Goal: Transaction & Acquisition: Purchase product/service

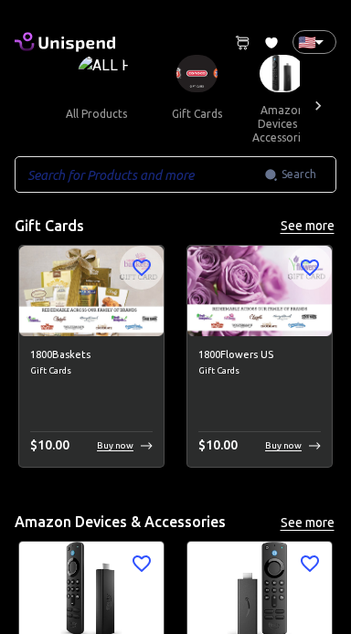
click at [143, 363] on span "Gift Cards" at bounding box center [91, 370] width 122 height 15
click at [68, 364] on span "Gift Cards" at bounding box center [91, 370] width 122 height 15
click at [242, 365] on span "Gift Cards" at bounding box center [259, 370] width 122 height 15
click at [312, 237] on button "See more" at bounding box center [307, 226] width 58 height 23
click at [293, 450] on p "Buy now" at bounding box center [283, 445] width 37 height 14
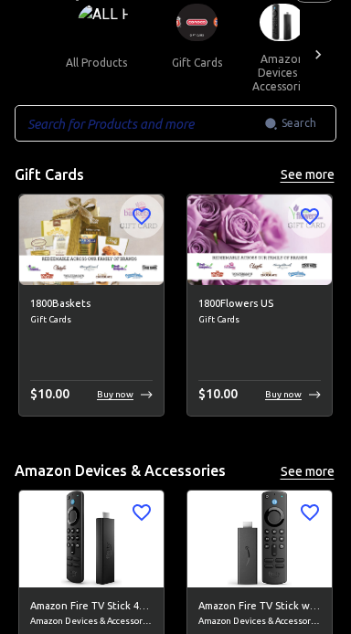
scroll to position [52, 0]
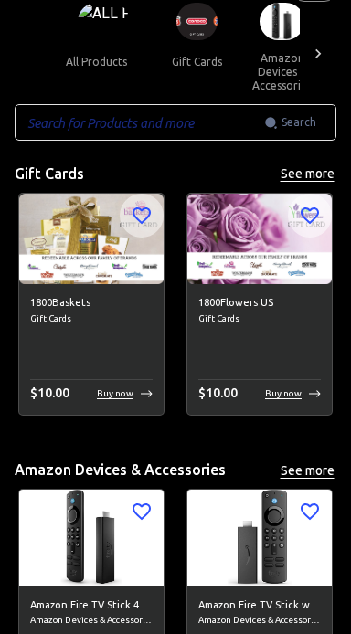
click at [284, 391] on p "Buy now" at bounding box center [283, 393] width 37 height 14
click at [292, 410] on div "1800Flowers US Gift Cards $ 10.00 Buy now" at bounding box center [259, 349] width 144 height 131
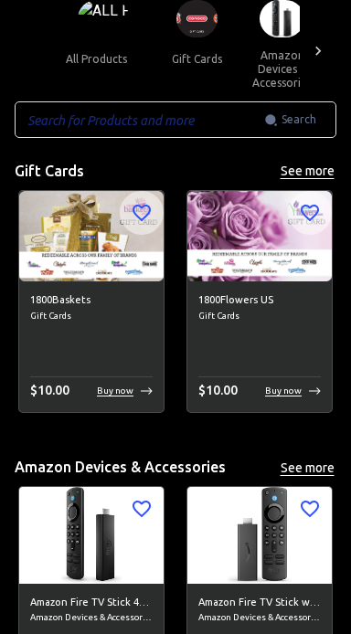
scroll to position [55, 0]
click at [273, 372] on div "1800Flowers US Gift Cards $ 10.00 Buy now" at bounding box center [259, 346] width 144 height 131
click at [271, 376] on hr at bounding box center [259, 376] width 122 height 1
click at [278, 366] on div "1800Flowers US Gift Cards $ 10.00 Buy now" at bounding box center [259, 346] width 144 height 131
click at [278, 376] on div "$ 10.00 Buy now" at bounding box center [259, 388] width 122 height 25
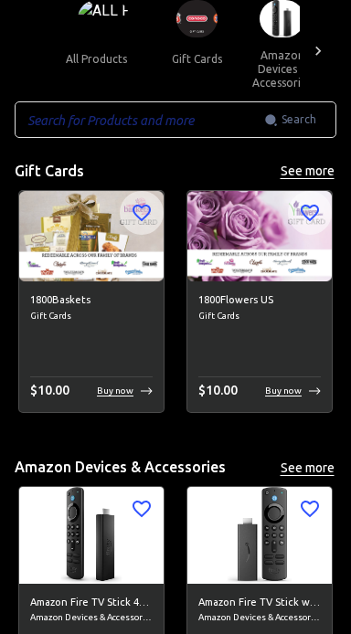
click at [284, 374] on div "1800Flowers US Gift Cards $ 10.00 Buy now" at bounding box center [259, 346] width 144 height 131
click at [288, 375] on div "1800Flowers US Gift Cards $ 10.00 Buy now" at bounding box center [259, 346] width 144 height 131
click at [288, 378] on div "$ 10.00 Buy now" at bounding box center [259, 388] width 122 height 25
click at [264, 391] on div "$ 10.00 Buy now" at bounding box center [259, 391] width 122 height 20
click at [233, 390] on span "$ 10.00" at bounding box center [217, 390] width 39 height 15
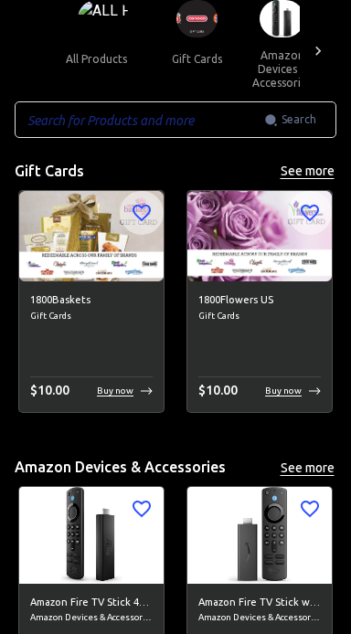
click at [238, 395] on div "$ 10.00 Buy now" at bounding box center [259, 391] width 122 height 20
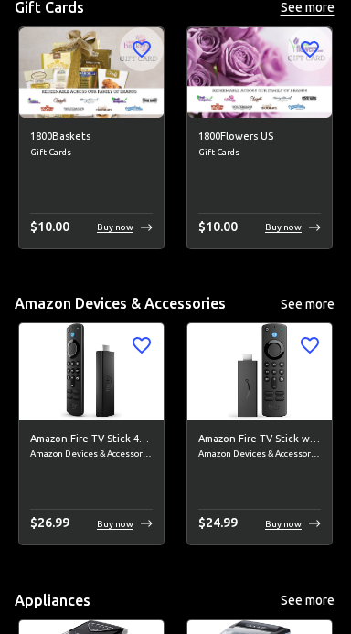
scroll to position [231, 0]
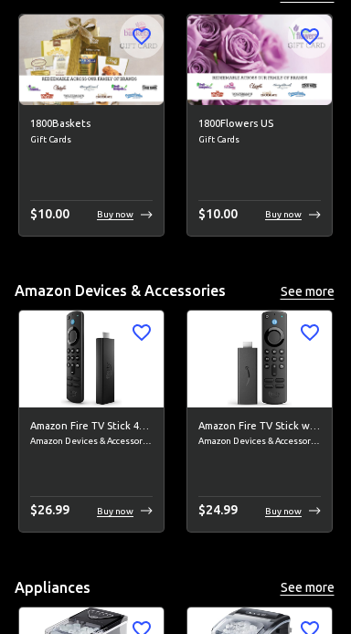
click at [289, 405] on img at bounding box center [259, 358] width 144 height 96
click at [295, 483] on div "Amazon Fire TV Stick with Alexa Voice Remote (includes TV controls), free &amp;…" at bounding box center [259, 469] width 144 height 125
click at [294, 524] on div "Amazon Fire TV Stick with Alexa Voice Remote (includes TV controls), free &amp;…" at bounding box center [259, 469] width 144 height 125
click at [269, 517] on div "$ 24.99 Buy now" at bounding box center [259, 510] width 122 height 20
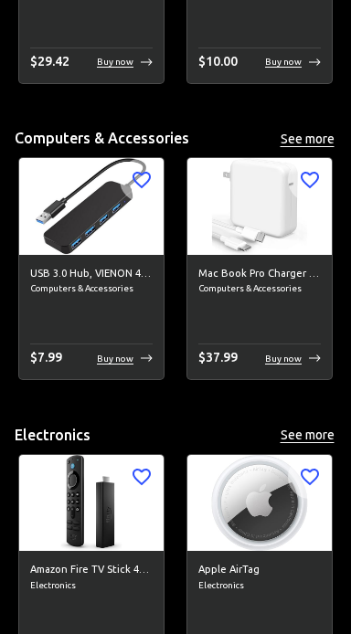
scroll to position [3351, 0]
